Goal: Task Accomplishment & Management: Use online tool/utility

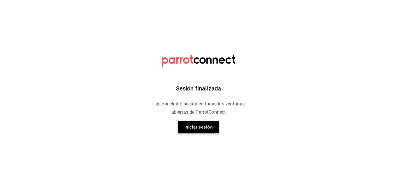
click at [196, 129] on button "Iniciar sesión" at bounding box center [198, 127] width 41 height 12
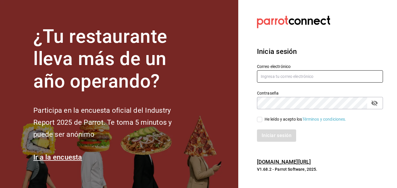
type input "roberto.barron@costeno.com"
click at [250, 119] on input "He leído y acepto los Términos y condiciones." at bounding box center [259, 119] width 5 height 5
checkbox input "true"
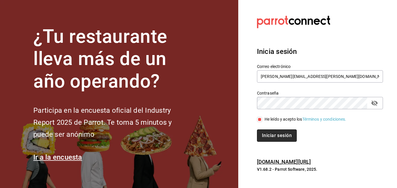
click at [250, 133] on button "Iniciar sesión" at bounding box center [277, 135] width 40 height 12
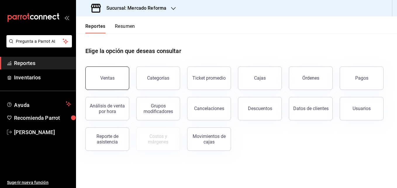
click at [114, 81] on button "Ventas" at bounding box center [107, 77] width 44 height 23
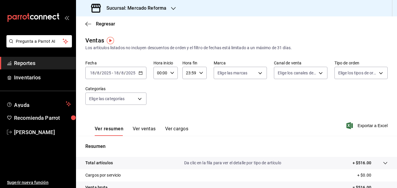
click at [141, 74] on icon "button" at bounding box center [141, 73] width 4 height 4
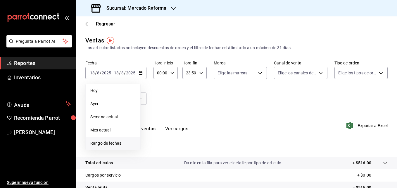
click at [112, 143] on span "Rango de fechas" at bounding box center [112, 143] width 45 height 6
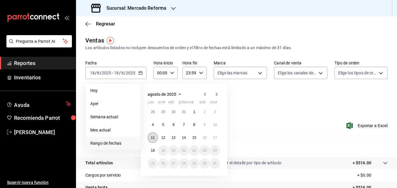
click at [153, 137] on abbr "11" at bounding box center [153, 137] width 4 height 4
click at [153, 151] on abbr "18" at bounding box center [153, 150] width 4 height 4
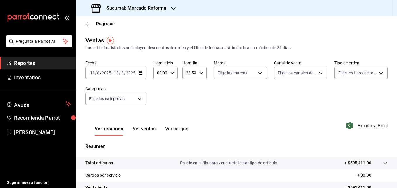
click at [172, 73] on icon "button" at bounding box center [172, 73] width 4 height 4
click at [159, 117] on span "05" at bounding box center [159, 115] width 3 height 5
type input "05:00"
click at [200, 73] on div at bounding box center [198, 94] width 397 height 188
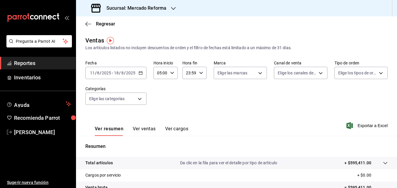
click at [200, 73] on \(Stroke\) "button" at bounding box center [201, 73] width 4 height 2
click at [189, 106] on span "05" at bounding box center [187, 105] width 3 height 5
type input "05:59"
click at [367, 127] on div at bounding box center [198, 94] width 397 height 188
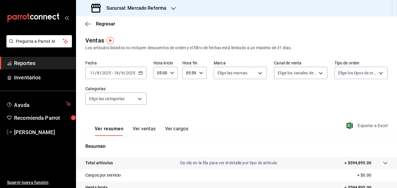
click at [365, 124] on span "Exportar a Excel" at bounding box center [367, 125] width 40 height 7
